Goal: Task Accomplishment & Management: Use online tool/utility

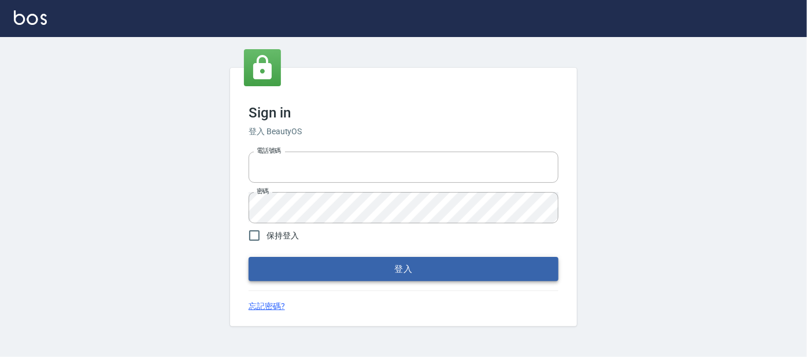
type input "0227605235"
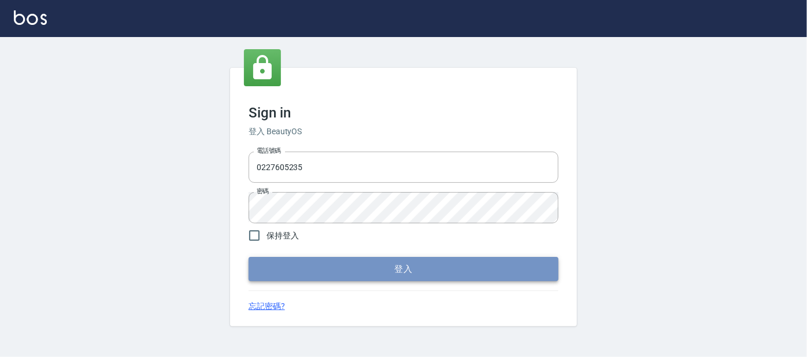
click at [400, 272] on button "登入" at bounding box center [404, 269] width 310 height 24
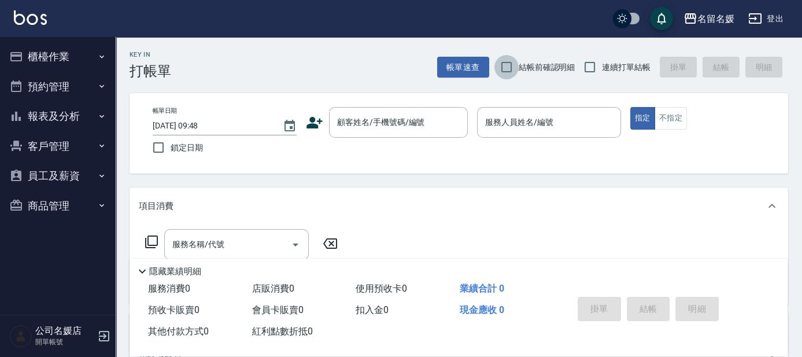
click at [507, 62] on input "結帳前確認明細" at bounding box center [506, 67] width 24 height 24
checkbox input "true"
click at [593, 67] on input "連續打單結帳" at bounding box center [590, 67] width 24 height 24
checkbox input "true"
click at [161, 147] on input "鎖定日期" at bounding box center [158, 147] width 24 height 24
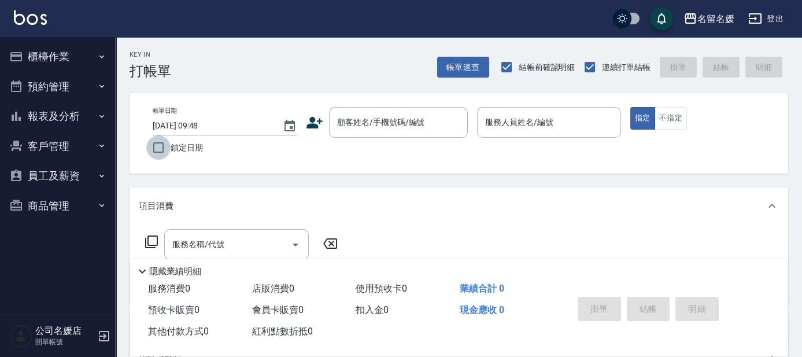
checkbox input "true"
click at [376, 130] on input "顧客姓名/手機號碼/編號" at bounding box center [389, 122] width 111 height 20
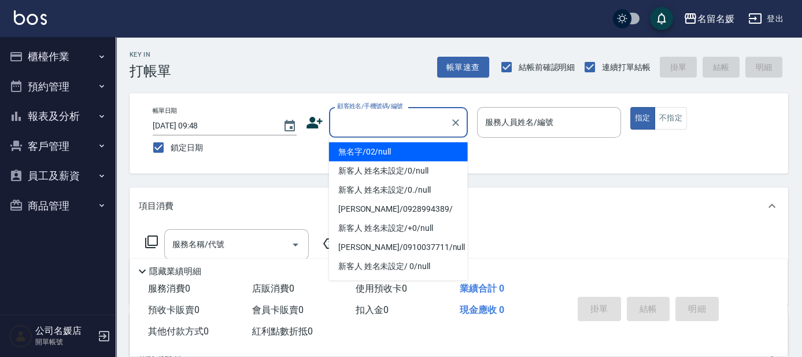
type input "無名字/02/null"
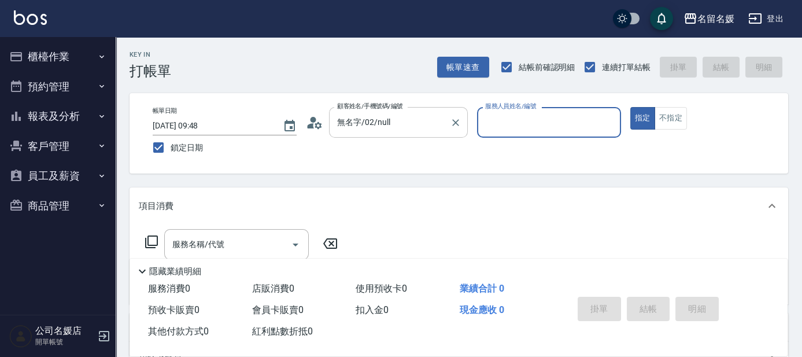
type input "1"
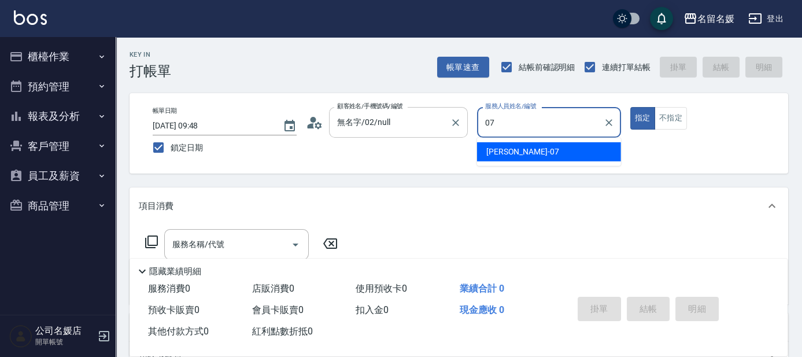
type input "07"
type button "true"
type input "[PERSON_NAME]-07"
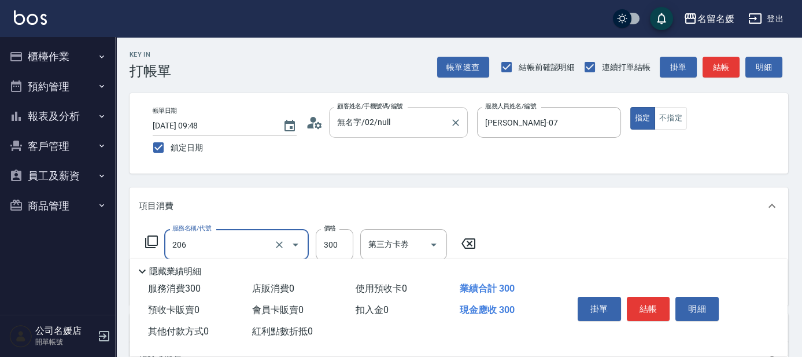
type input "洗髮[300](206)"
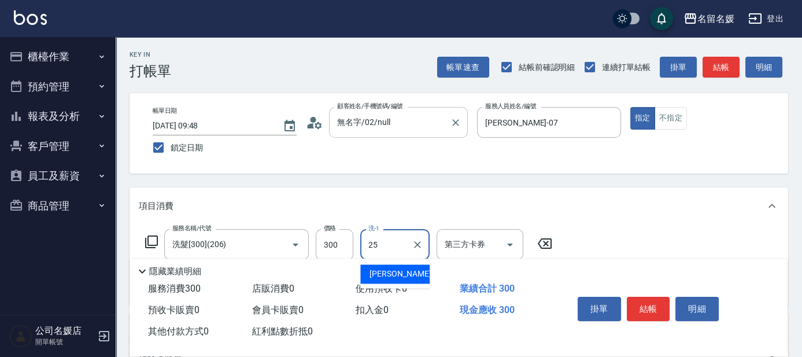
type input "[PERSON_NAME]-25"
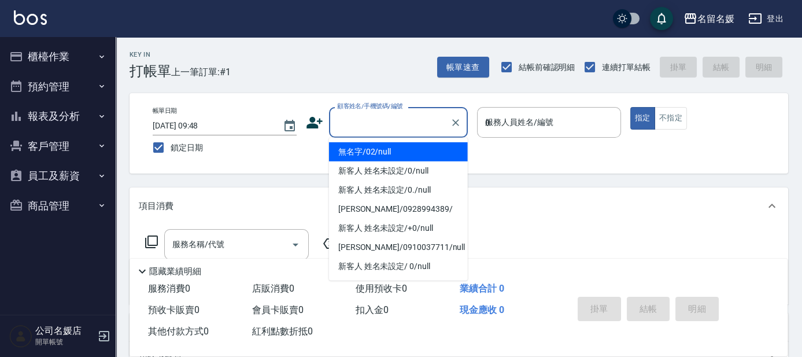
type input "08"
type input "無名字/02/null"
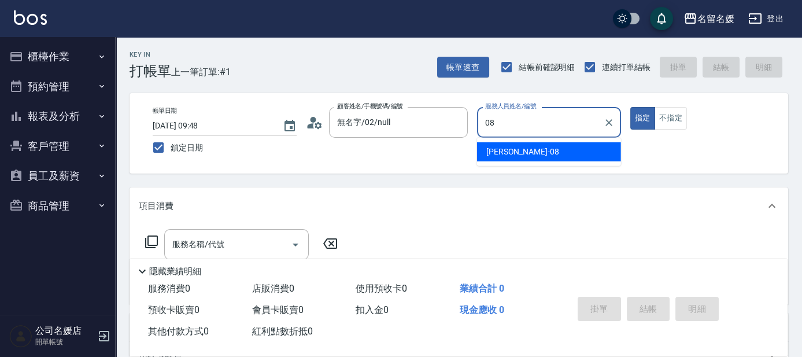
type input "[PERSON_NAME]-08"
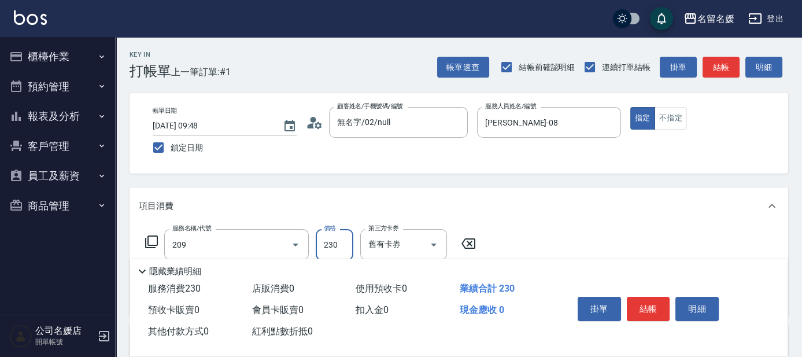
type input "洗髮券-(卡)230(209)"
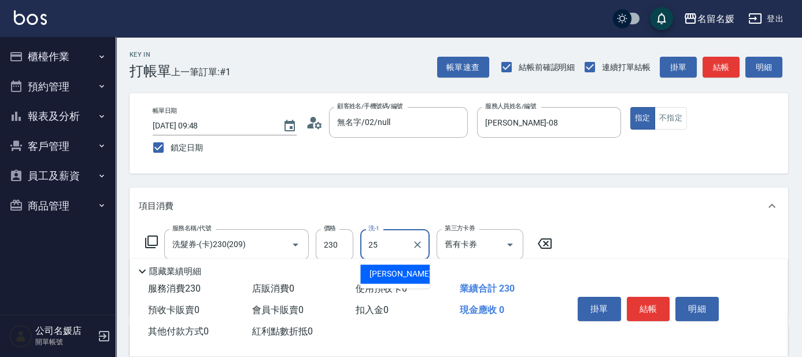
type input "[PERSON_NAME]-25"
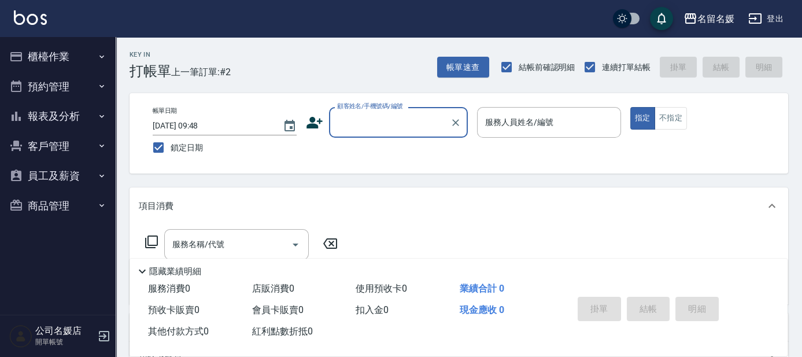
click at [393, 129] on input "顧客姓名/手機號碼/編號" at bounding box center [389, 122] width 111 height 20
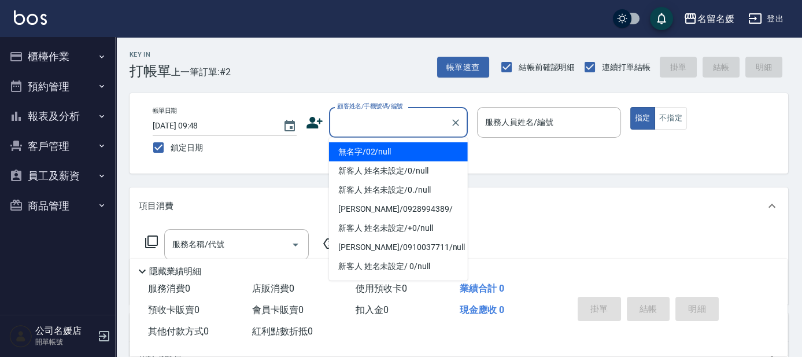
drag, startPoint x: 394, startPoint y: 149, endPoint x: 503, endPoint y: 134, distance: 109.1
click at [395, 149] on li "無名字/02/null" at bounding box center [398, 151] width 139 height 19
click at [503, 134] on div "服務人員姓名/編號" at bounding box center [549, 122] width 144 height 31
type input "無名字/02/null"
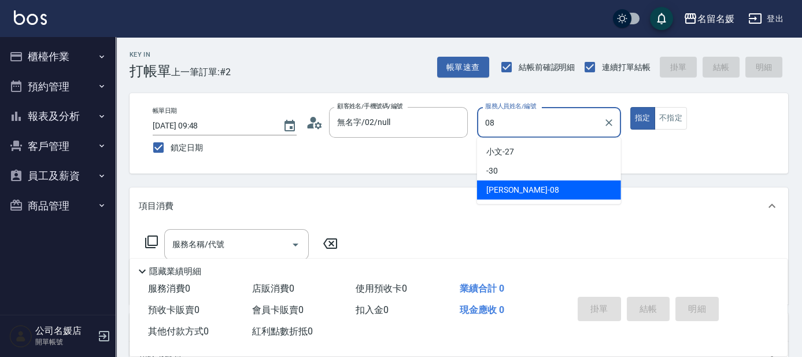
type input "[PERSON_NAME]-08"
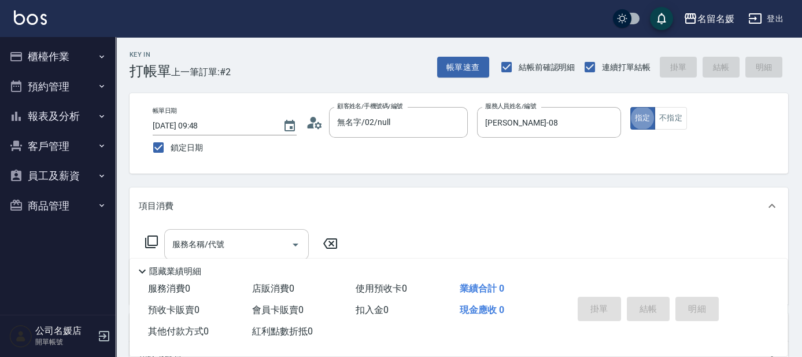
click at [252, 237] on input "服務名稱/代號" at bounding box center [227, 244] width 117 height 20
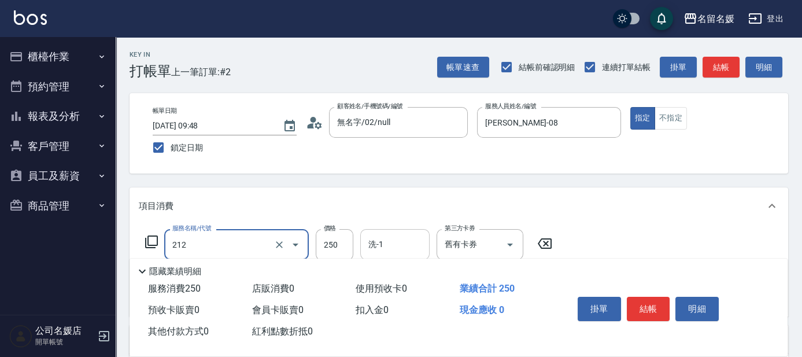
click at [418, 245] on input "洗-1" at bounding box center [394, 244] width 59 height 20
type input "洗髮券-(卡)250(212)"
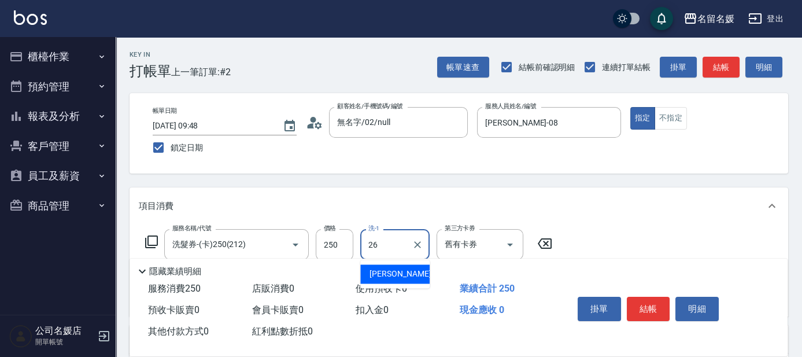
type input "[PERSON_NAME]-26"
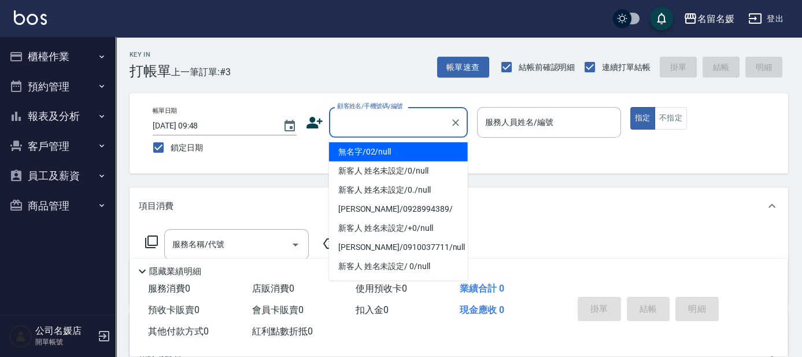
type input "0"
type input "無名字/02/null"
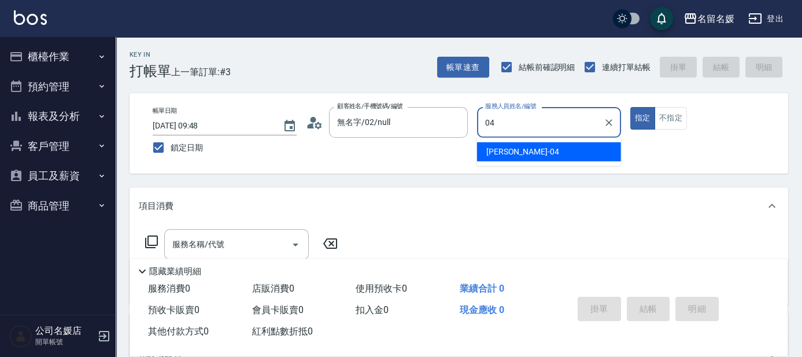
type input "[PERSON_NAME]-04"
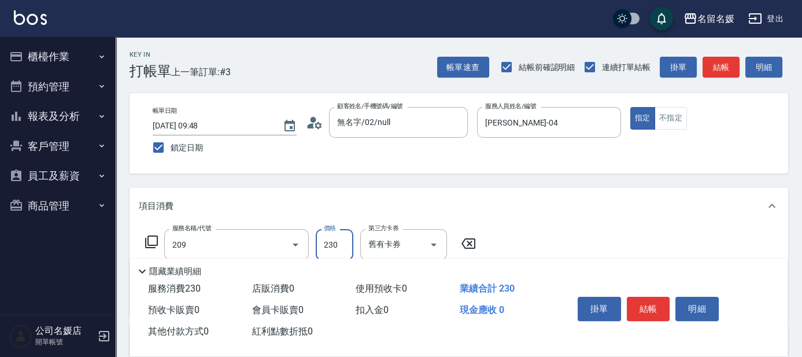
type input "洗髮券-(卡)230(209)"
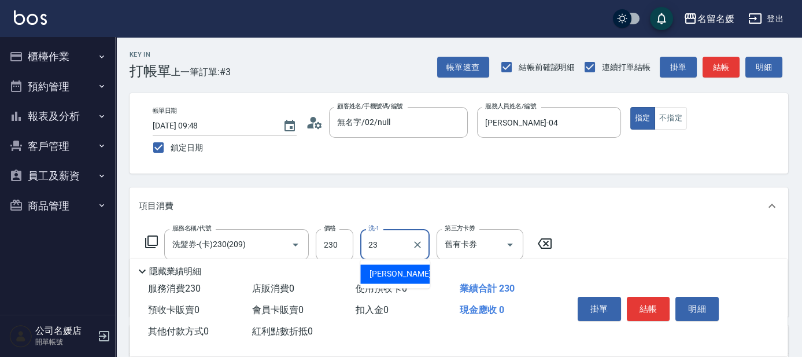
type input "[PERSON_NAME]-23"
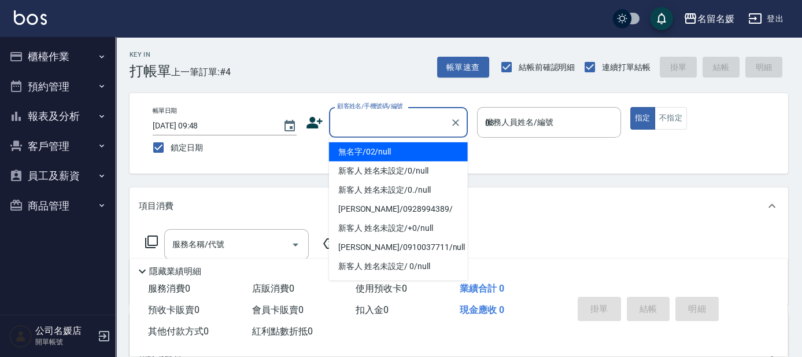
type input "03"
type input "無名字/02/null"
type input "[PERSON_NAME]-03"
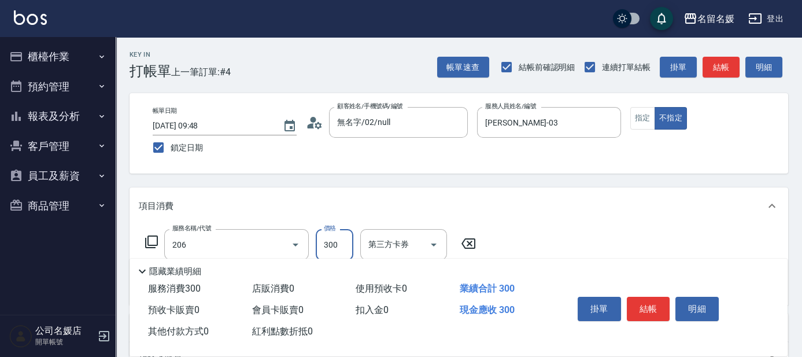
type input "洗髮[300](206)"
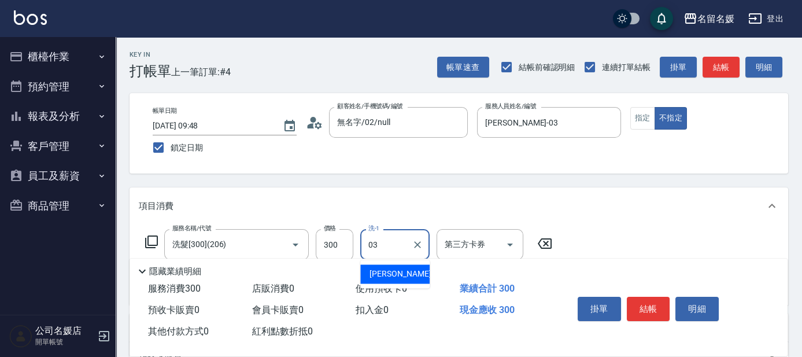
type input "[PERSON_NAME]-03"
